Goal: Find contact information: Find contact information

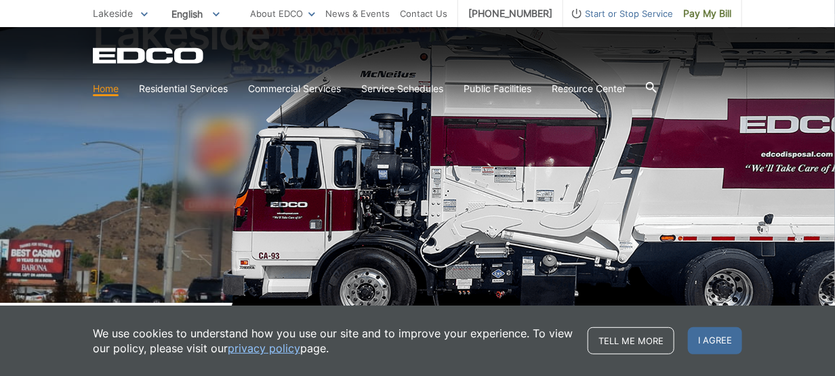
scroll to position [135, 0]
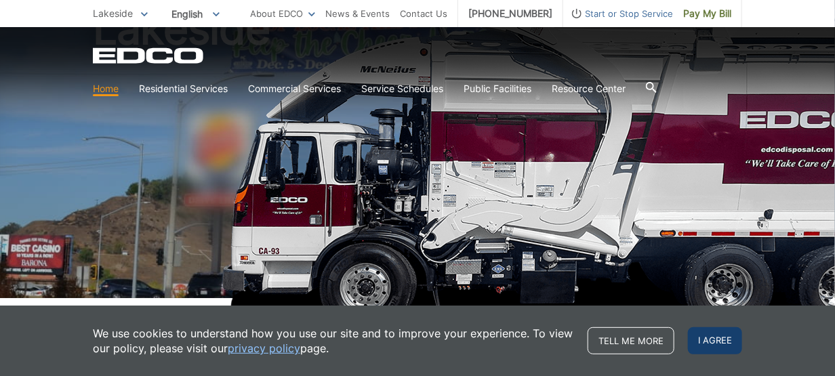
click at [709, 343] on span "I agree" at bounding box center [715, 340] width 54 height 27
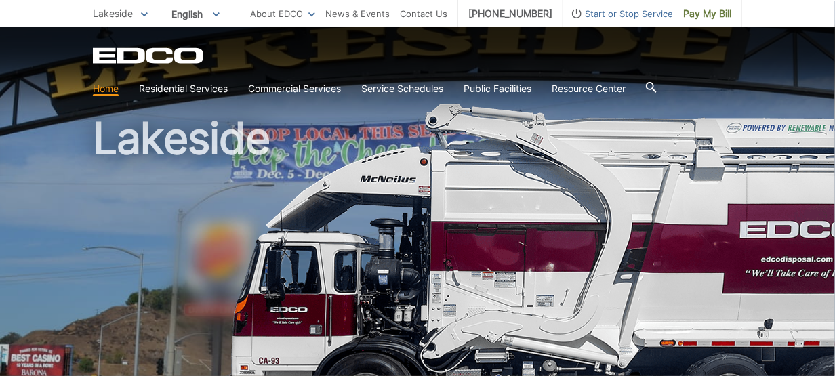
scroll to position [0, 0]
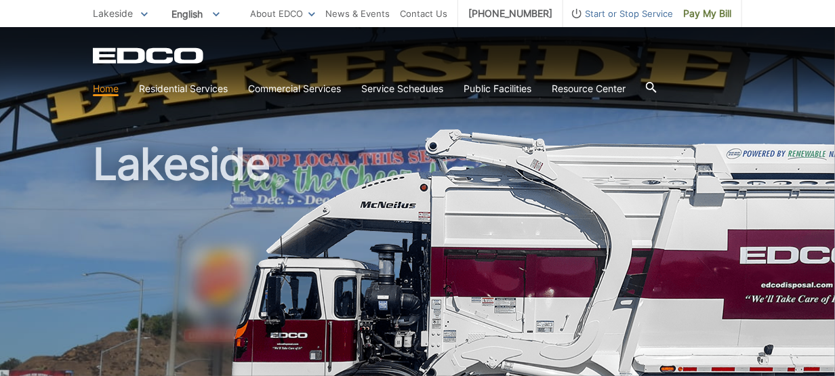
click at [141, 16] on icon at bounding box center [144, 14] width 7 height 4
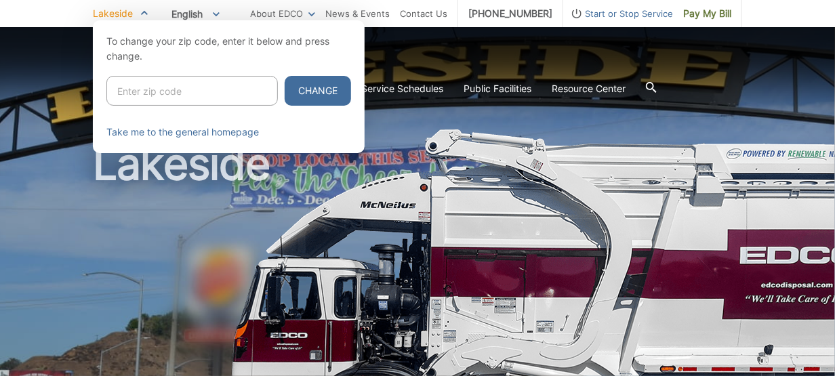
click at [564, 63] on div at bounding box center [417, 208] width 835 height 376
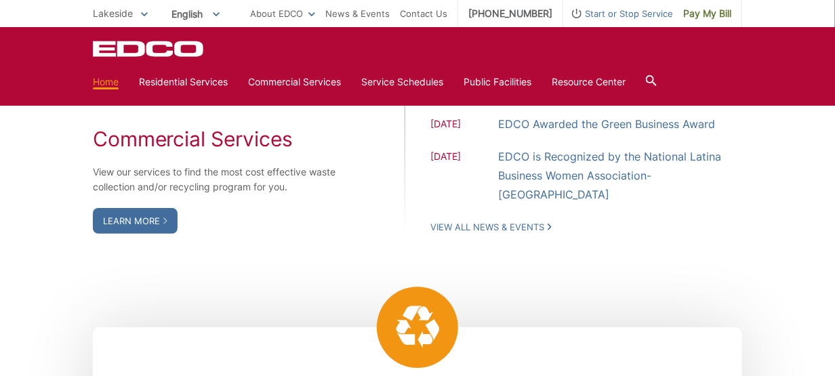
scroll to position [1089, 0]
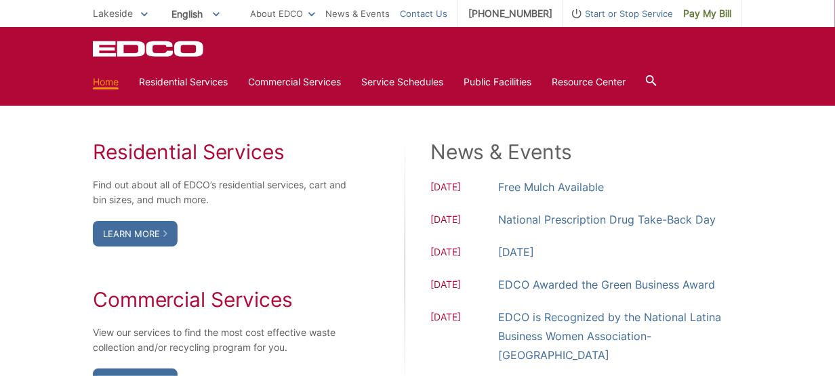
click at [407, 7] on link "Contact Us" at bounding box center [423, 13] width 47 height 15
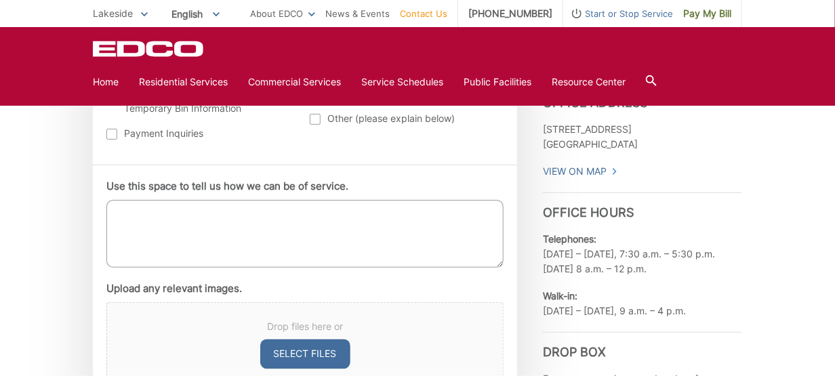
scroll to position [654, 0]
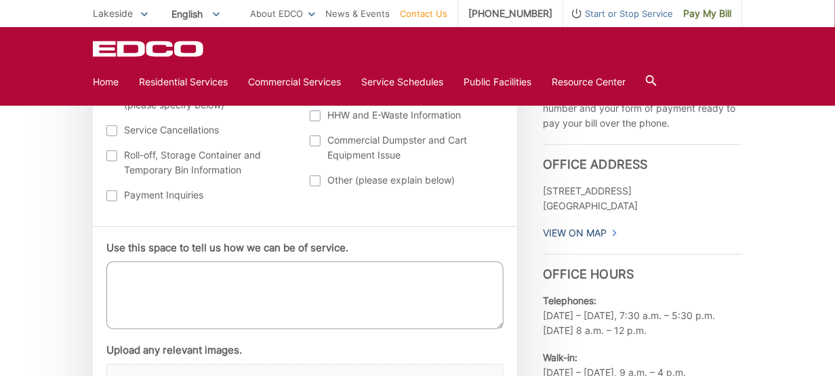
click at [583, 240] on link "View On Map" at bounding box center [580, 233] width 75 height 15
click at [111, 81] on link "Home" at bounding box center [106, 82] width 26 height 15
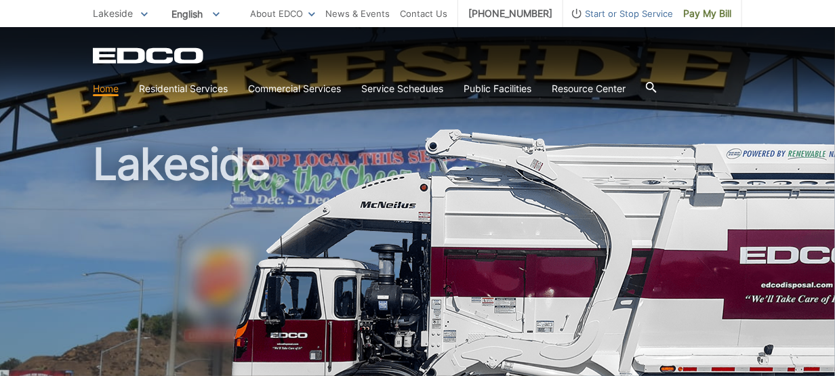
click at [121, 54] on icon "EDCD logo. Return to the homepage." at bounding box center [149, 56] width 112 height 16
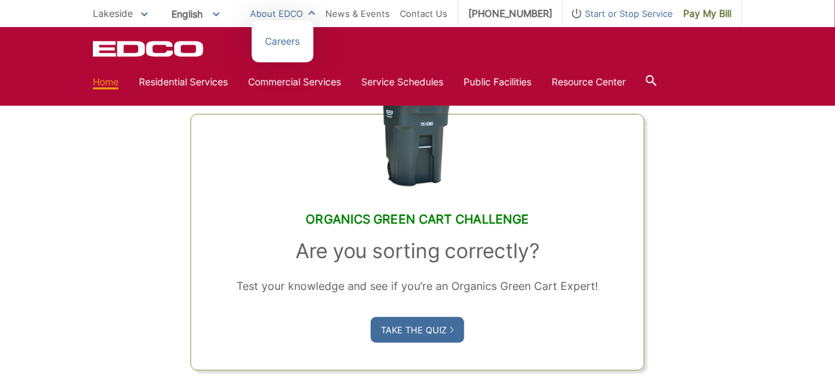
scroll to position [750, 0]
